Goal: Information Seeking & Learning: Get advice/opinions

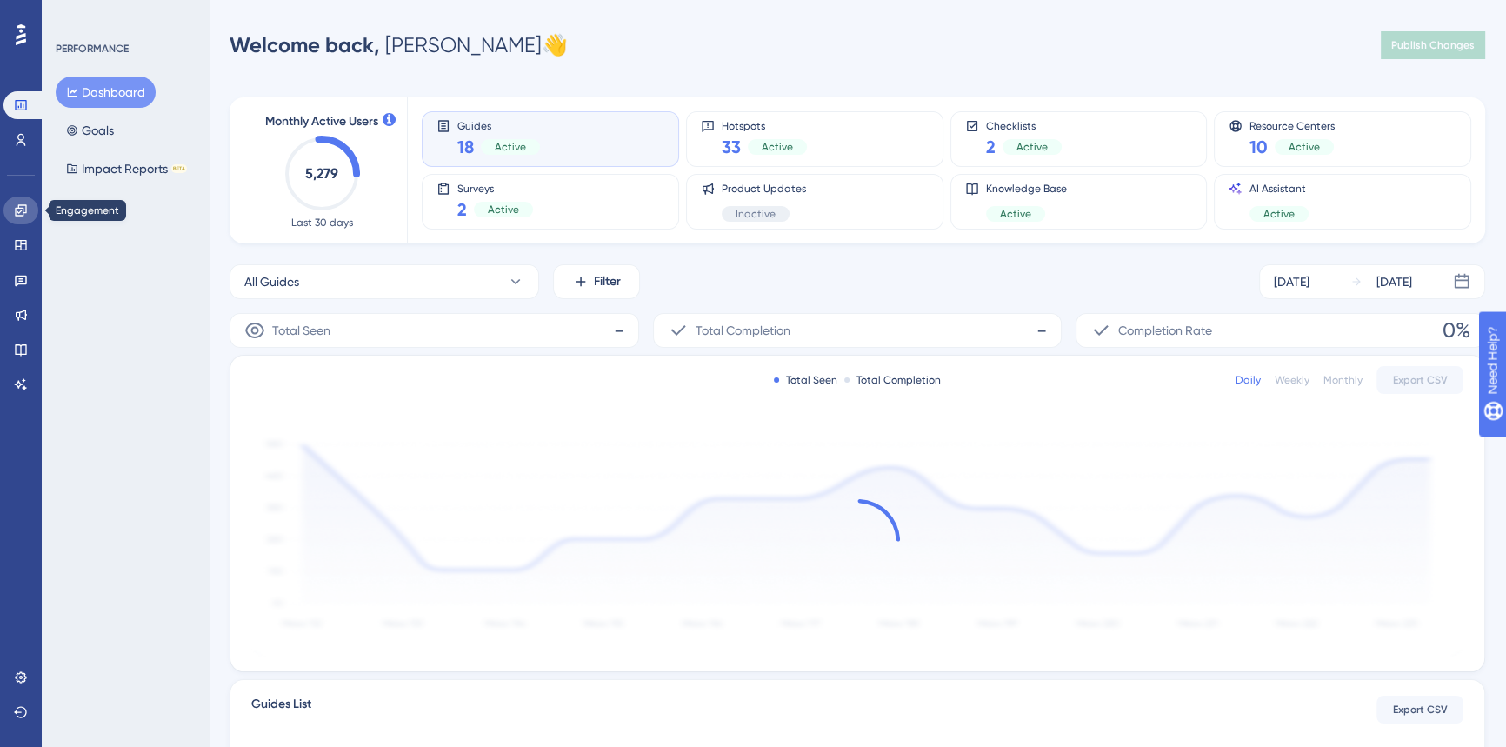
click at [20, 208] on icon at bounding box center [20, 209] width 11 height 11
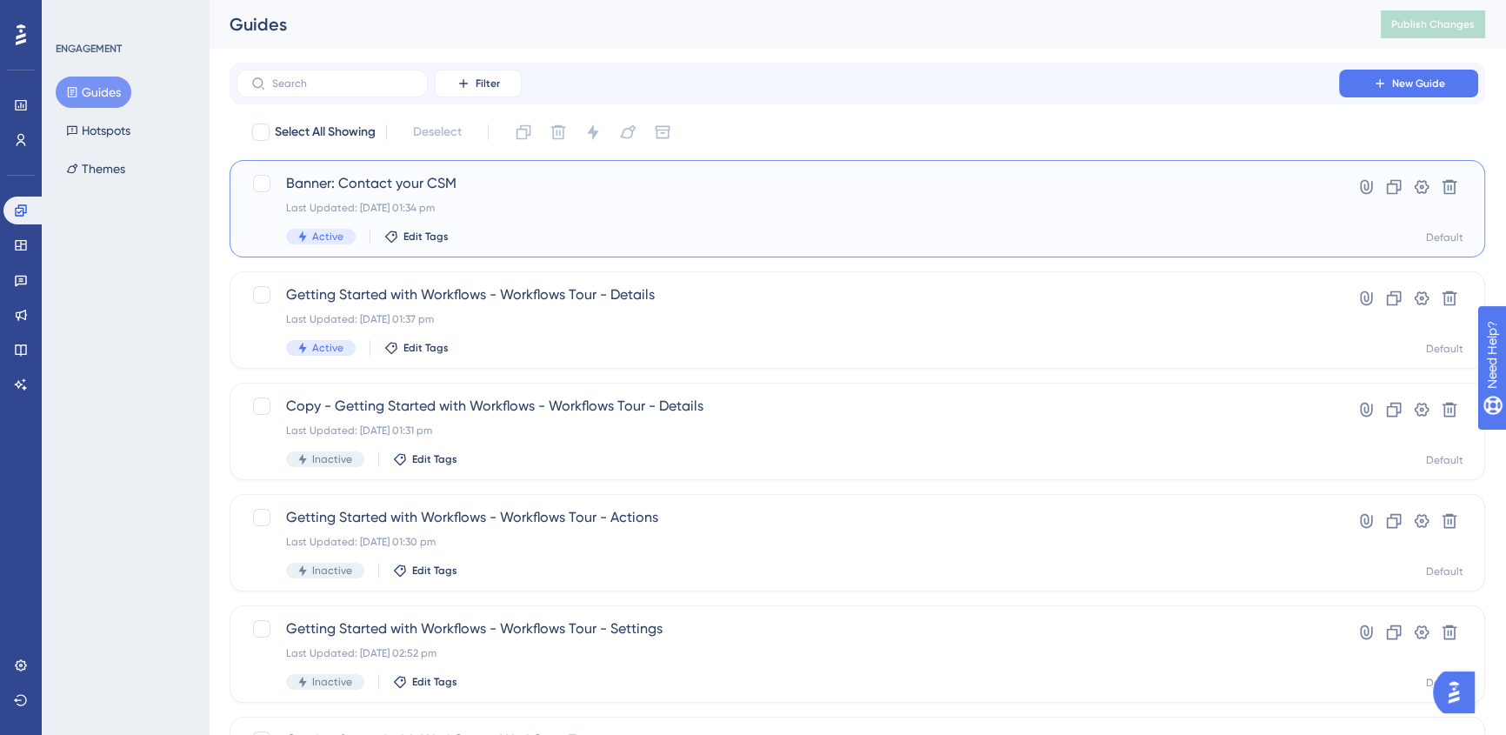
click at [667, 193] on span "Banner: Contact your CSM" at bounding box center [787, 183] width 1003 height 21
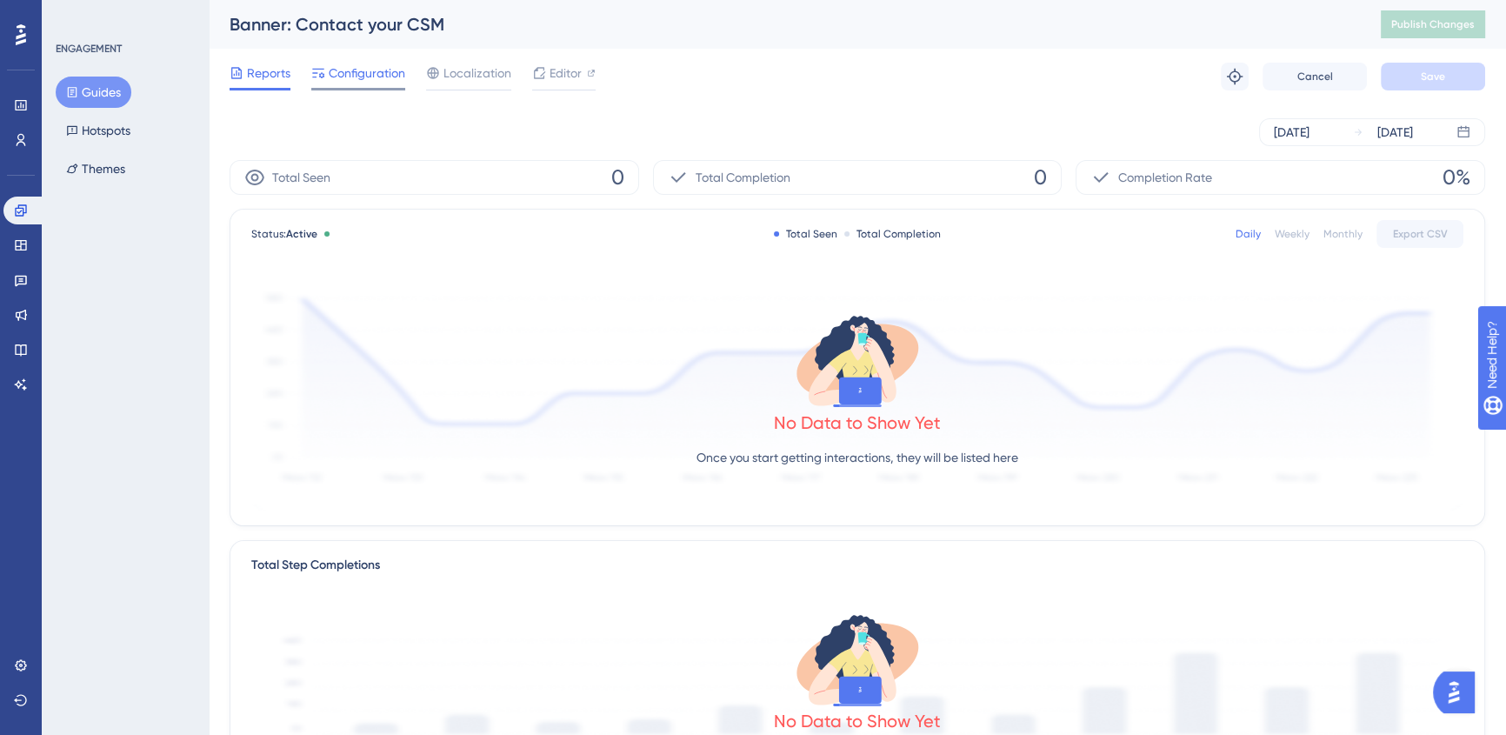
click at [388, 75] on span "Configuration" at bounding box center [367, 73] width 77 height 21
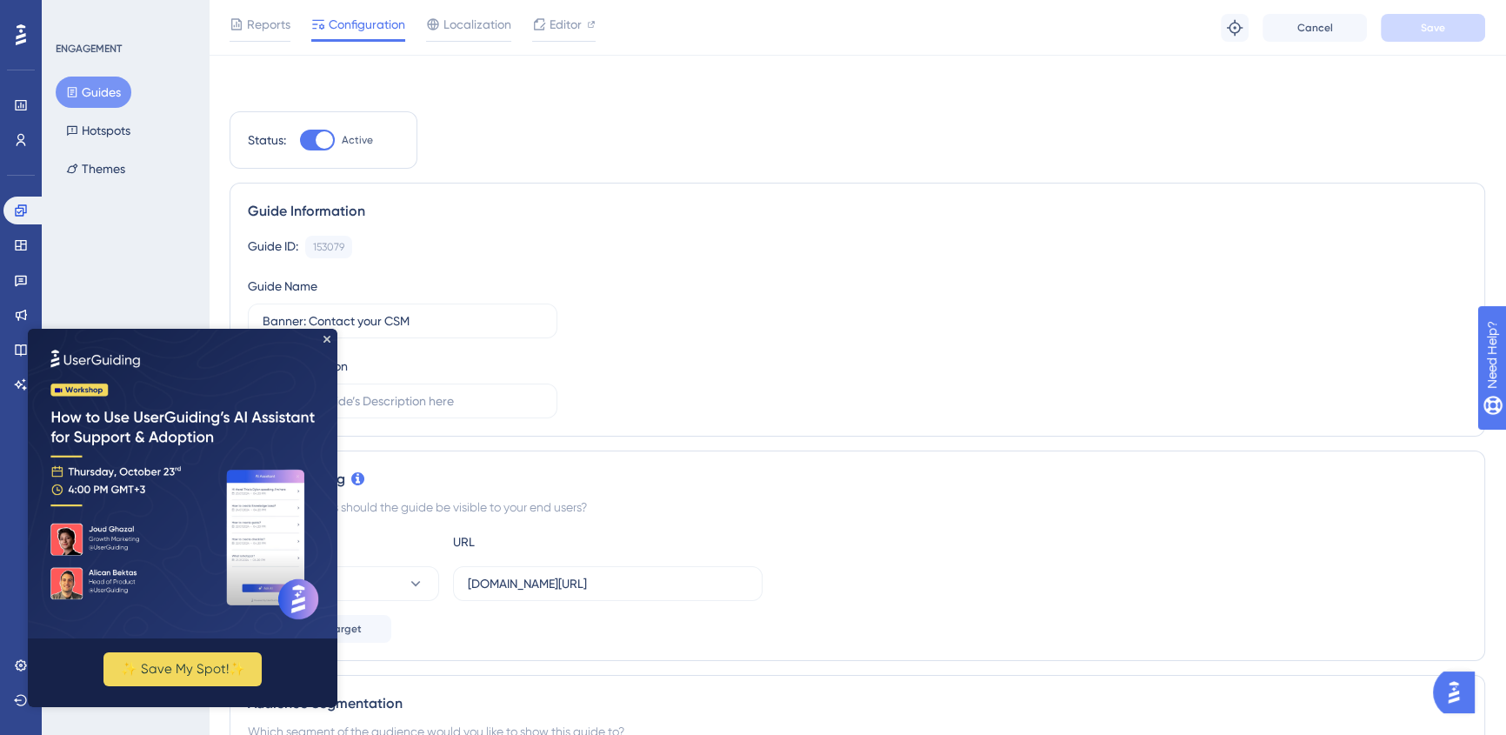
scroll to position [395, 0]
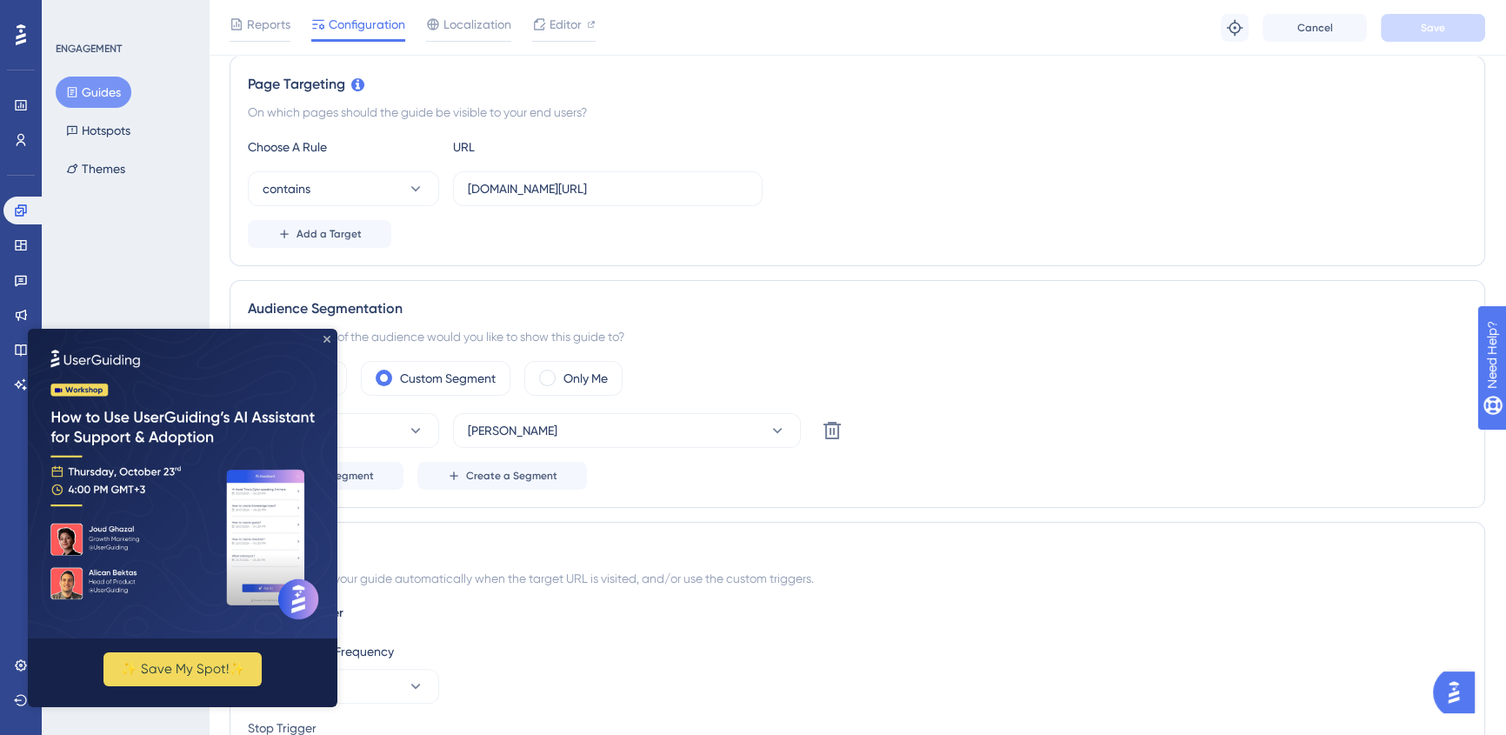
click at [328, 340] on icon "Close Preview" at bounding box center [326, 339] width 7 height 7
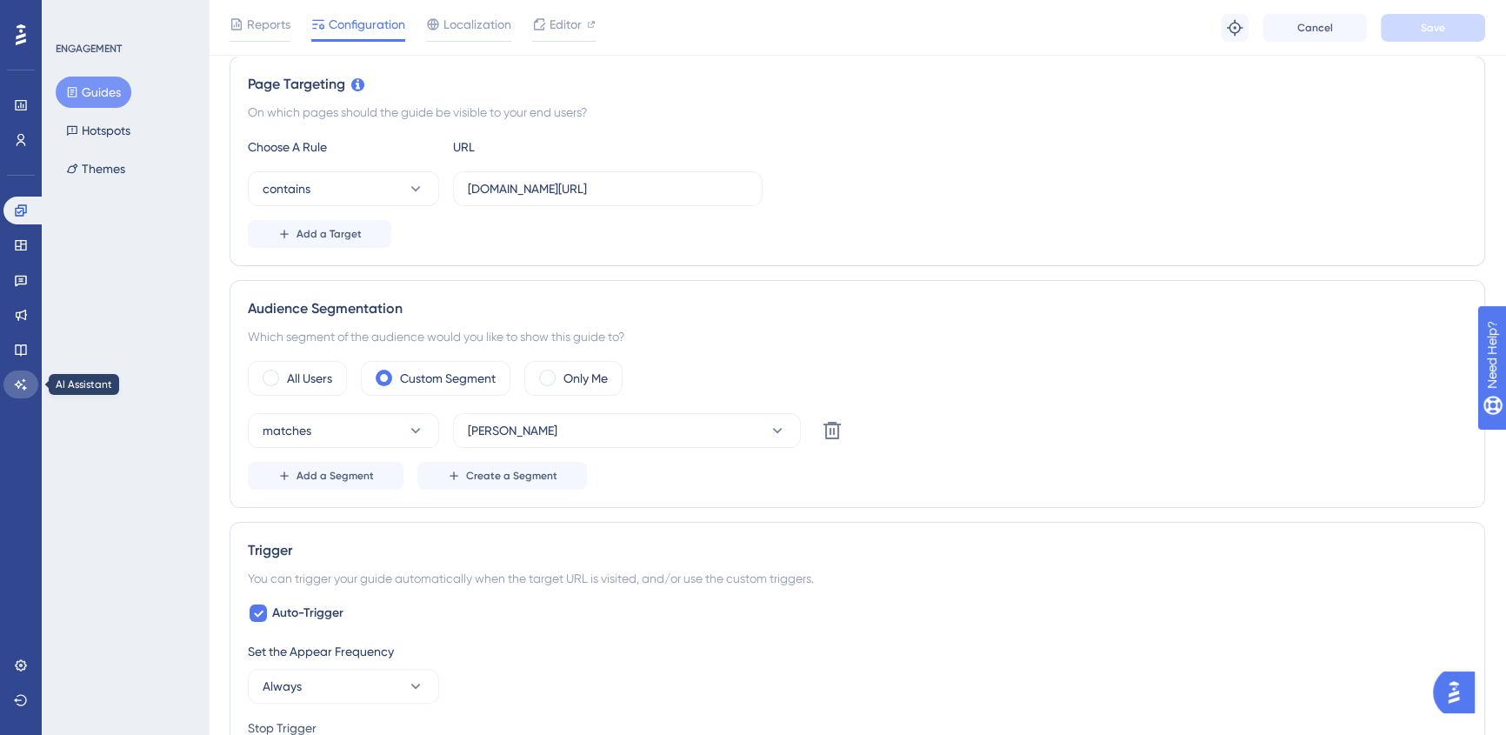
click at [23, 376] on link at bounding box center [20, 384] width 35 height 28
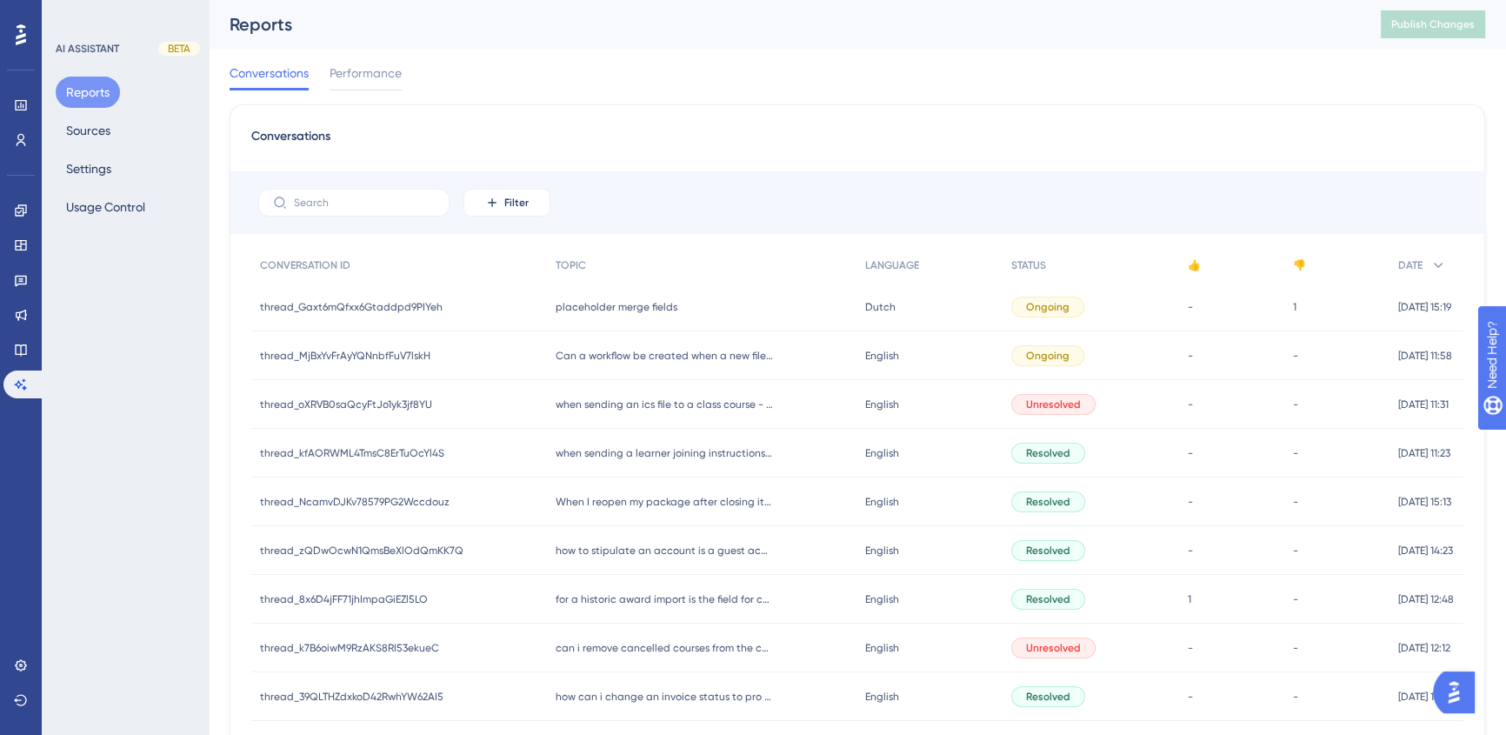
click at [583, 309] on span "placeholder merge fields" at bounding box center [617, 307] width 122 height 14
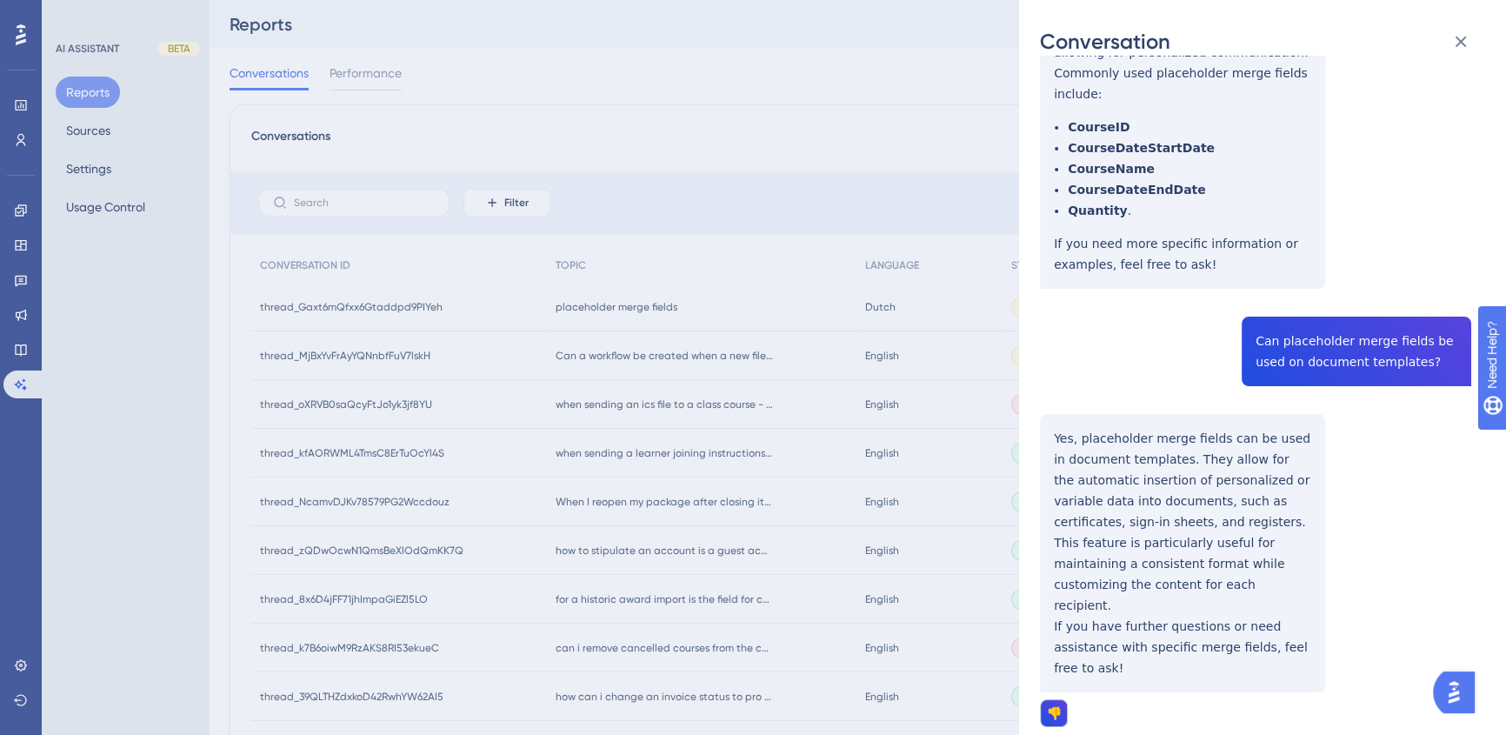
scroll to position [342, 0]
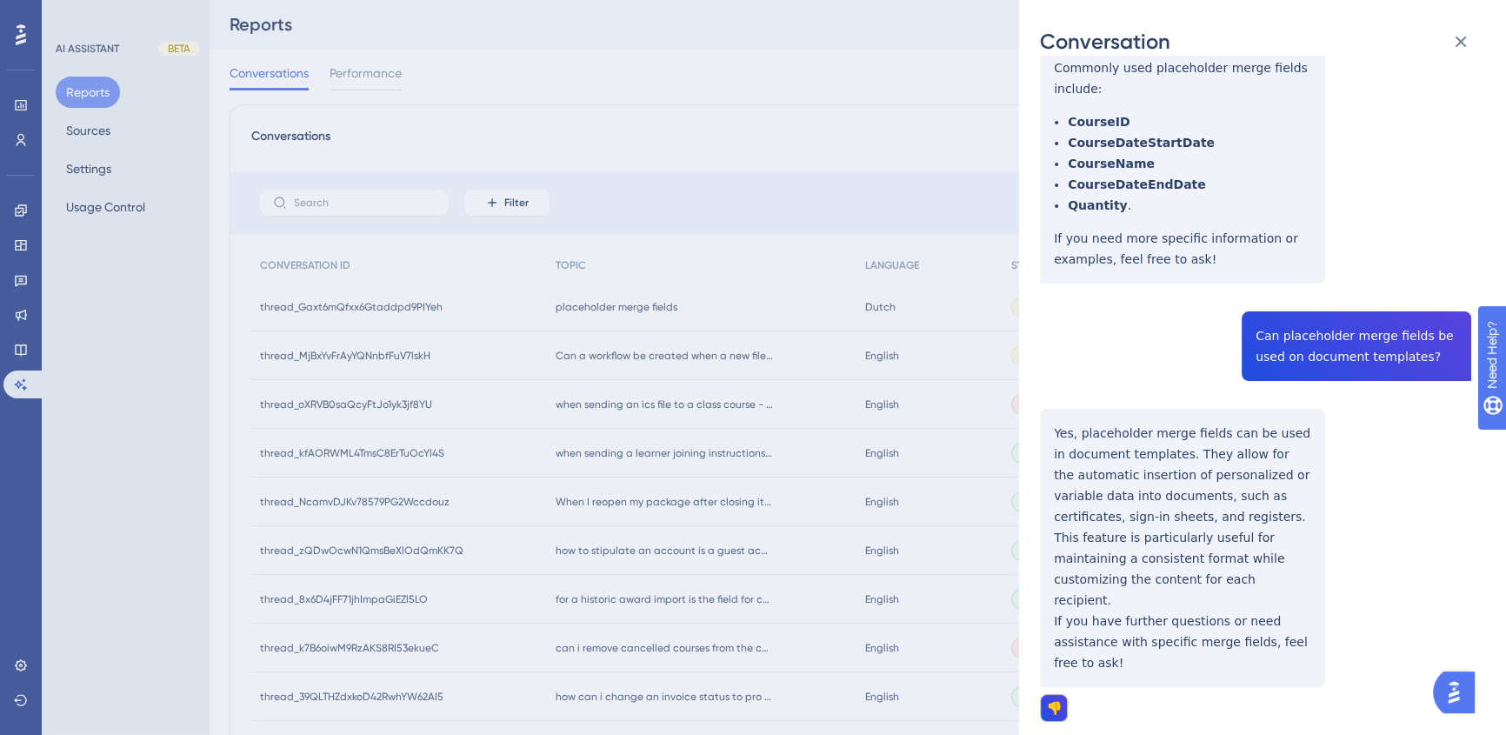
click at [803, 150] on div "Conversation thread_Gaxt6mQfxx6Gtaddpd9PIYeh Copy - 1 gettrained~[PERSON_NAME] …" at bounding box center [753, 367] width 1506 height 735
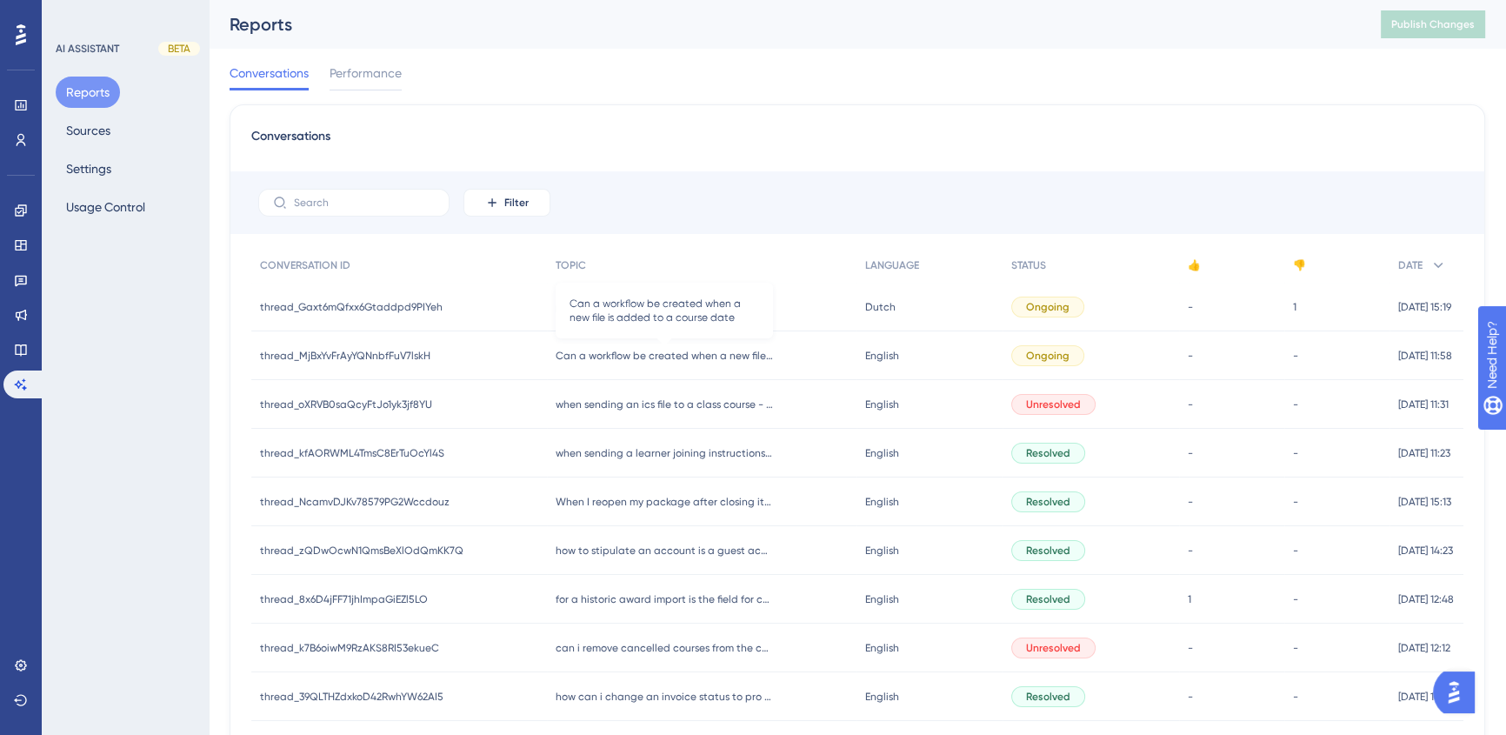
click at [603, 357] on span "Can a workflow be created when a new file is added to a course date" at bounding box center [664, 356] width 217 height 14
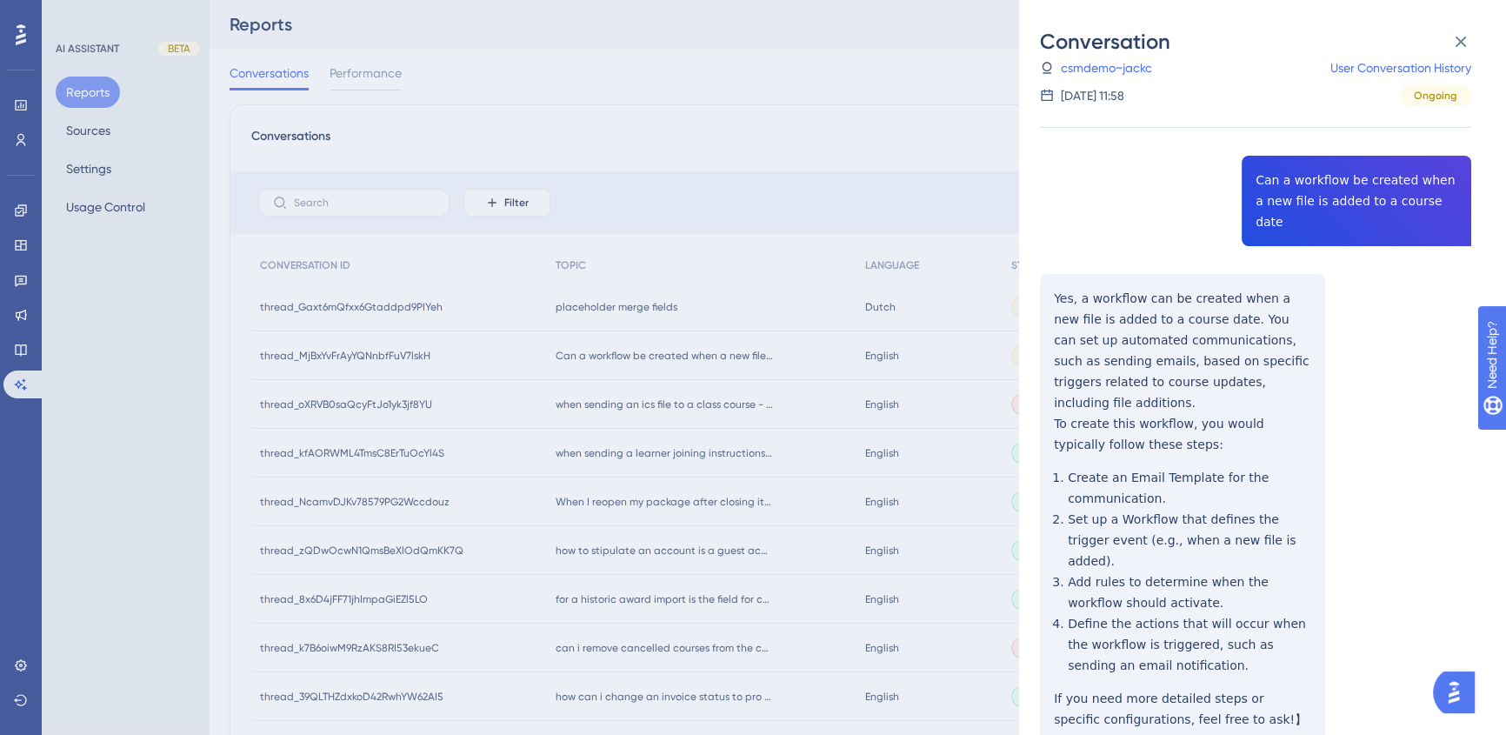
scroll to position [70, 0]
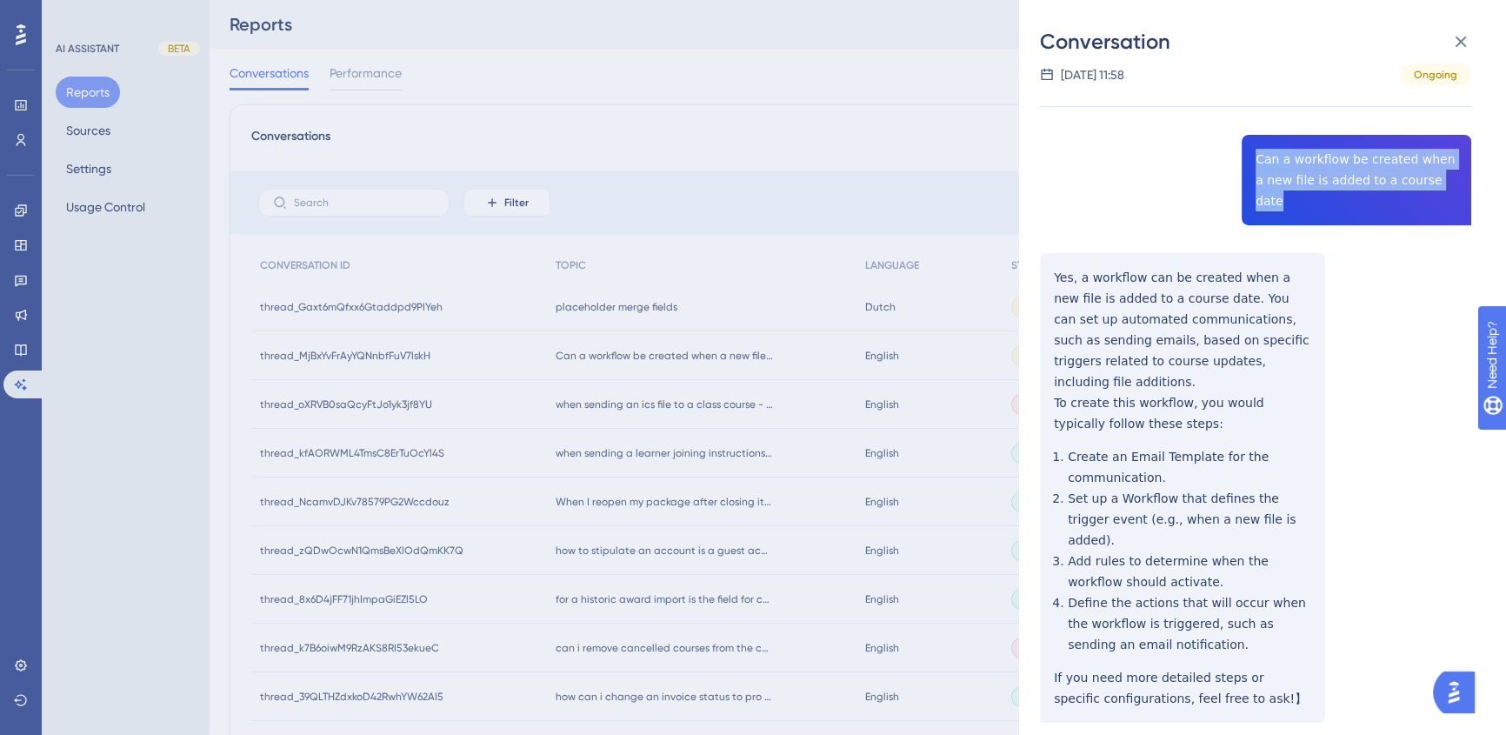
drag, startPoint x: 1250, startPoint y: 154, endPoint x: 1440, endPoint y: 177, distance: 191.0
click at [1440, 177] on div "thread_MjBxYvFrAyYQNnbfFuV7lskH Copy - - csmdemo~jackc User Conversation Histor…" at bounding box center [1255, 409] width 431 height 804
copy span "Can a workflow be created when a new file is added to a course date"
